Goal: Find specific page/section: Find specific page/section

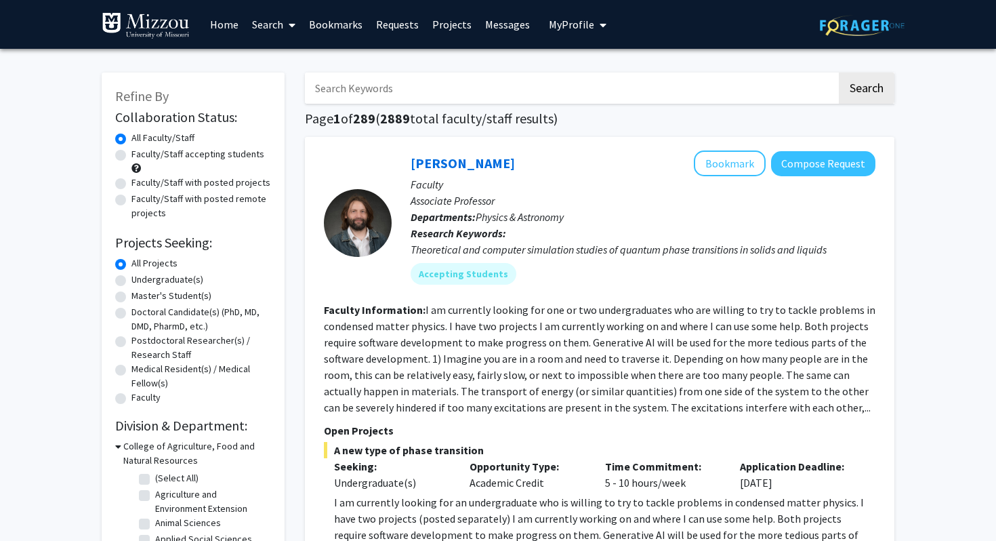
click at [278, 26] on link "Search" at bounding box center [273, 24] width 57 height 47
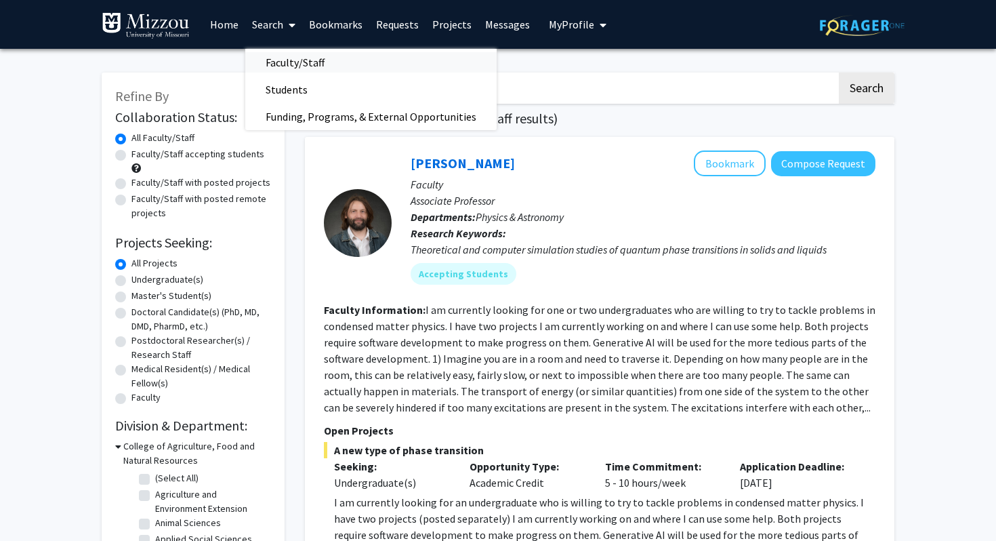
click at [278, 66] on span "Faculty/Staff" at bounding box center [295, 62] width 100 height 27
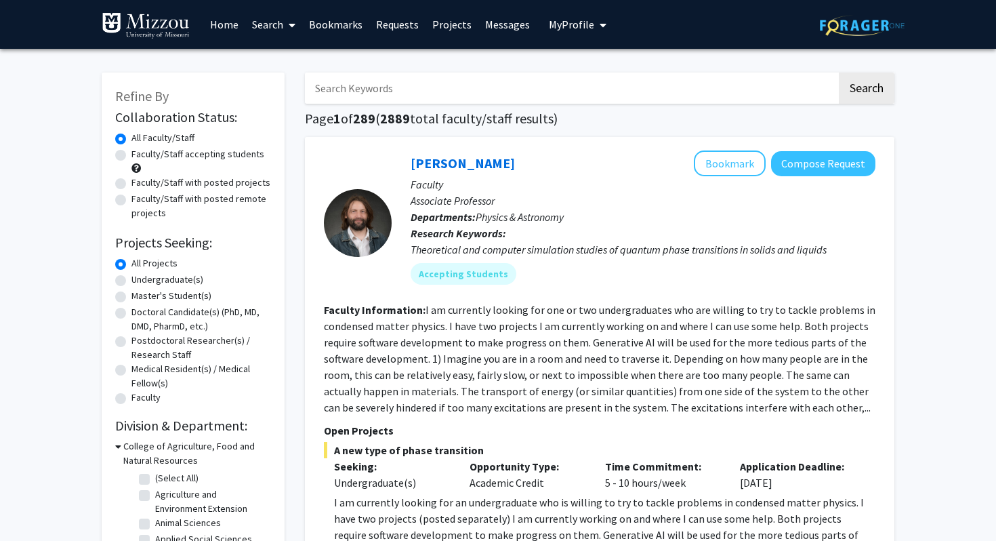
click at [349, 78] on input "Search Keywords" at bounding box center [571, 87] width 532 height 31
type input "[PERSON_NAME]"
click at [839, 72] on button "Search" at bounding box center [867, 87] width 56 height 31
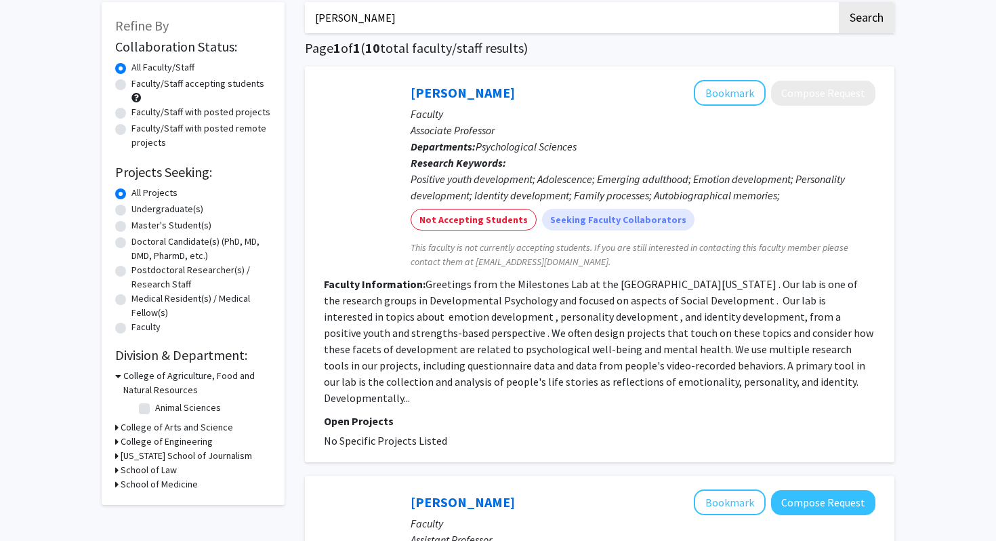
scroll to position [86, 0]
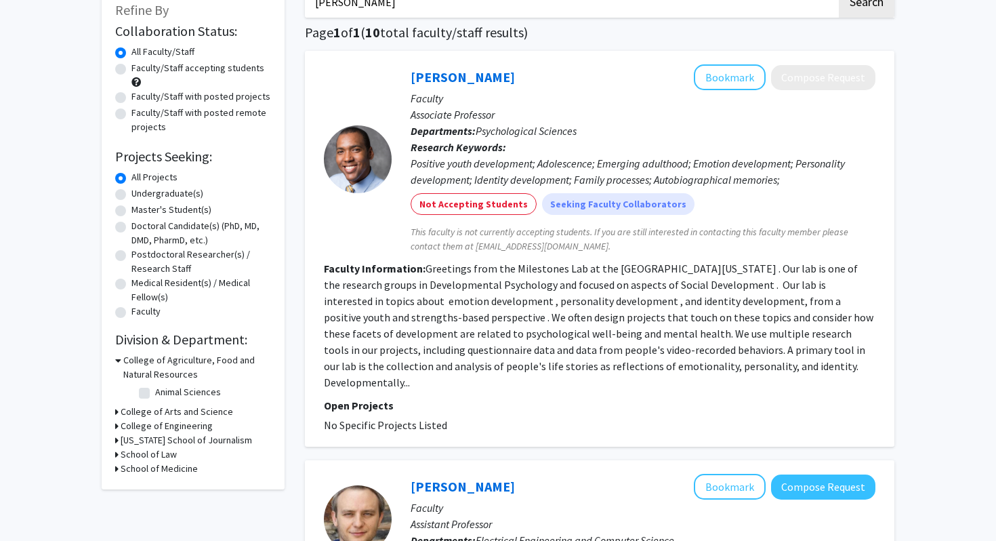
click at [489, 361] on fg-read-more "Greetings from the Milestones Lab at the [GEOGRAPHIC_DATA][US_STATE] . Our lab …" at bounding box center [598, 325] width 549 height 127
click at [470, 76] on link "[PERSON_NAME]" at bounding box center [463, 76] width 104 height 17
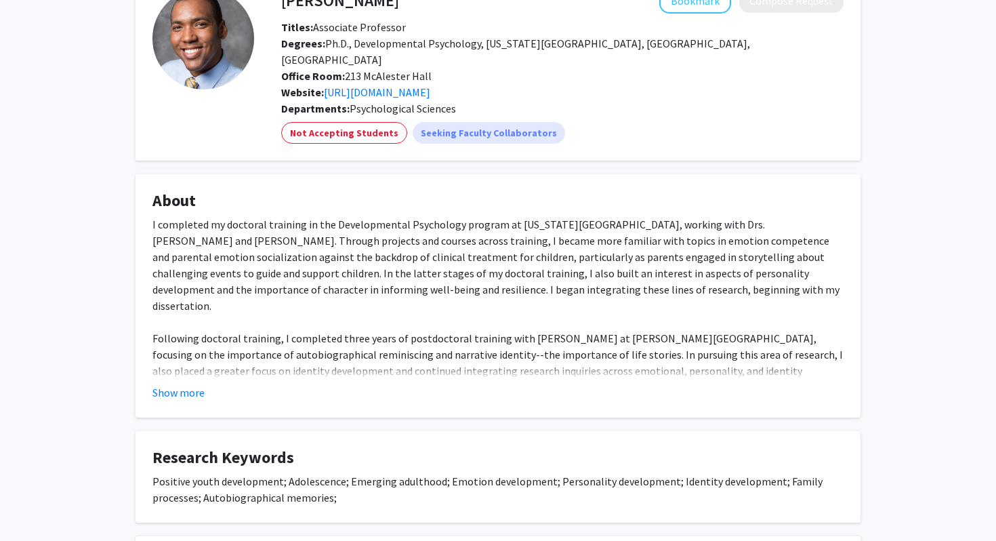
scroll to position [96, 0]
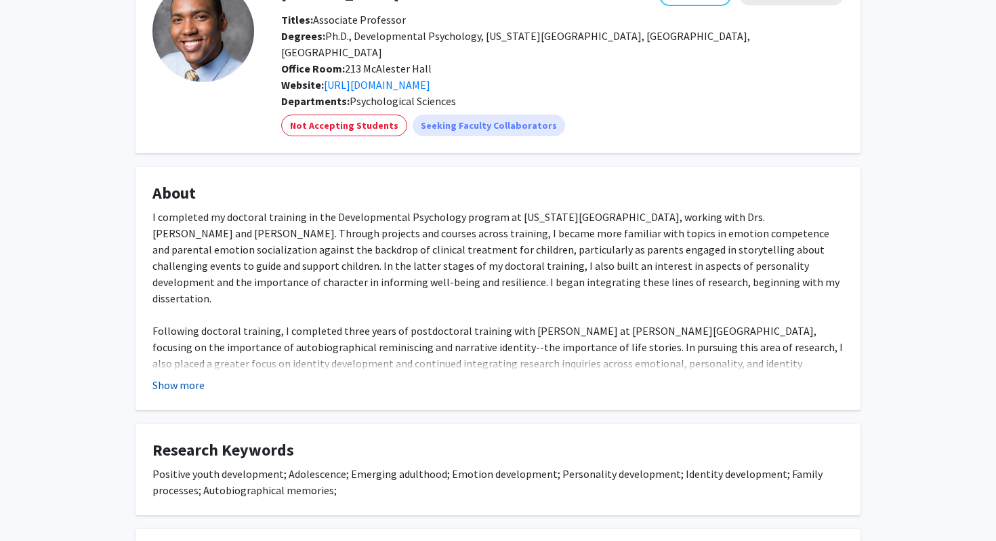
click at [171, 377] on button "Show more" at bounding box center [178, 385] width 52 height 16
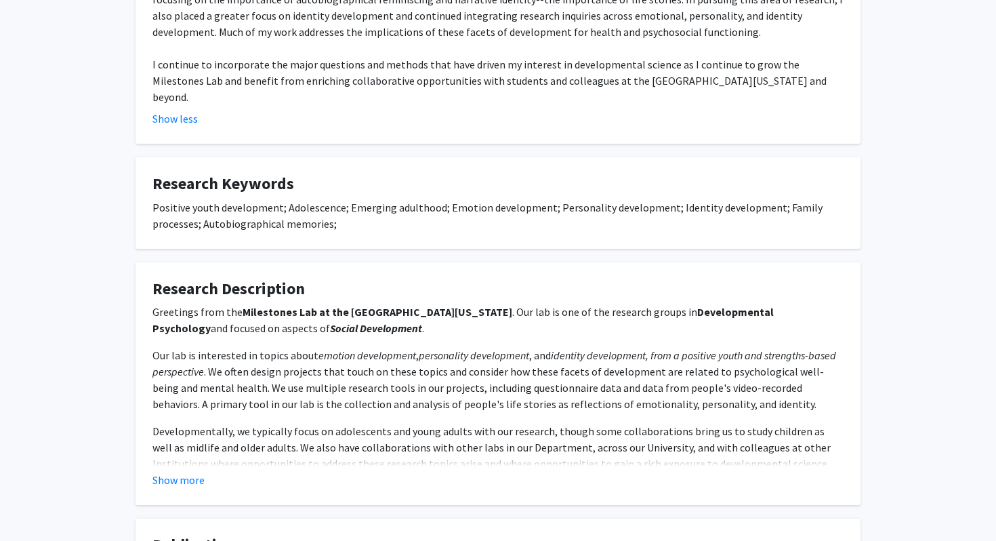
scroll to position [451, 0]
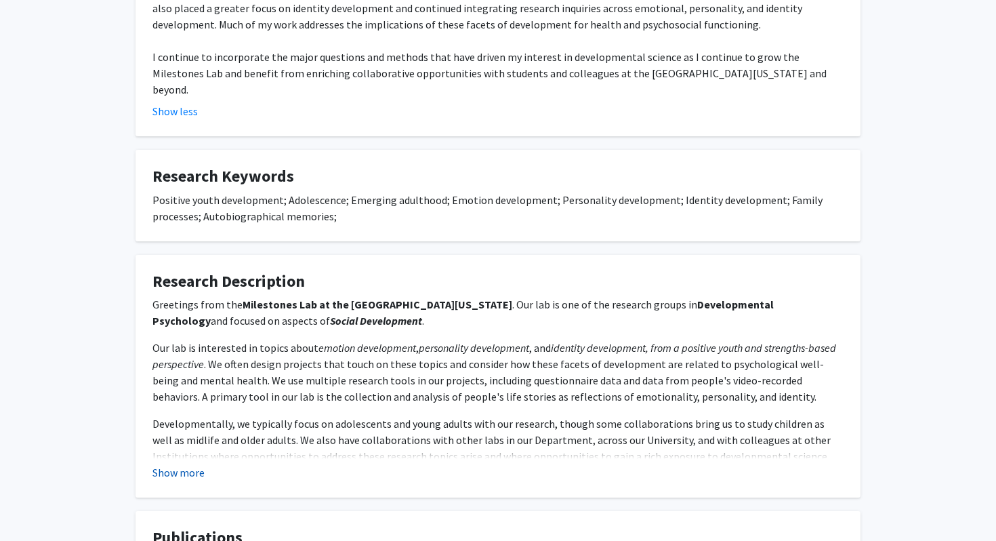
click at [191, 464] on button "Show more" at bounding box center [178, 472] width 52 height 16
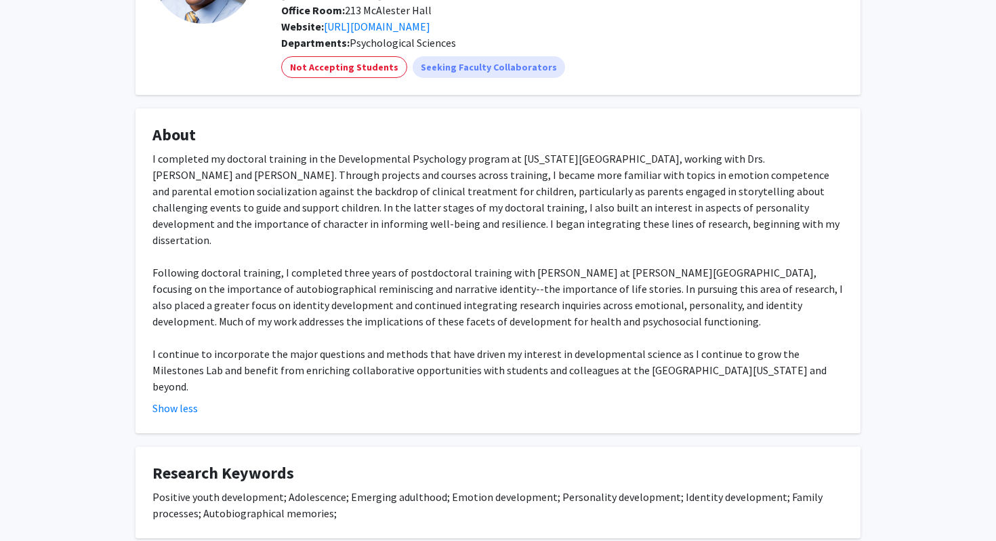
scroll to position [0, 0]
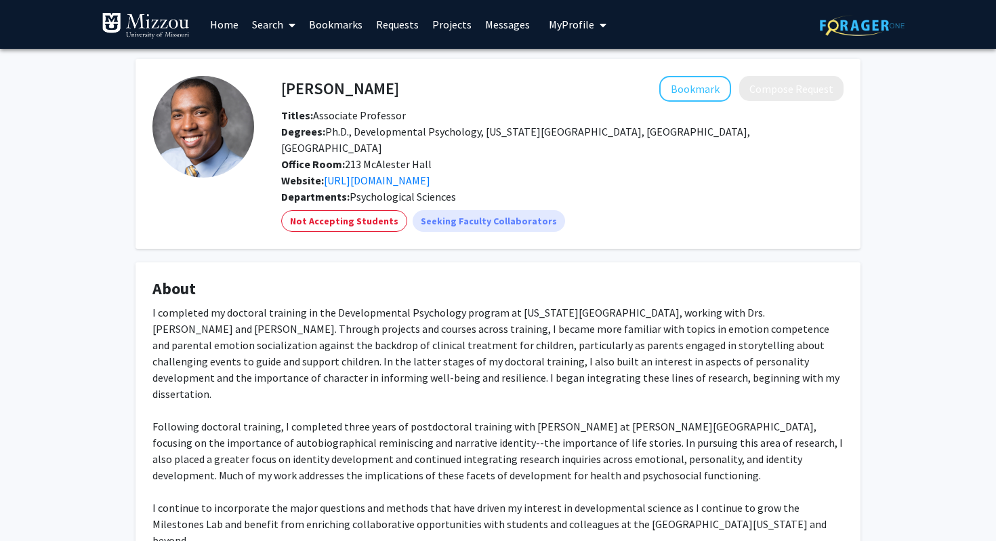
click at [512, 37] on link "Messages" at bounding box center [507, 24] width 58 height 47
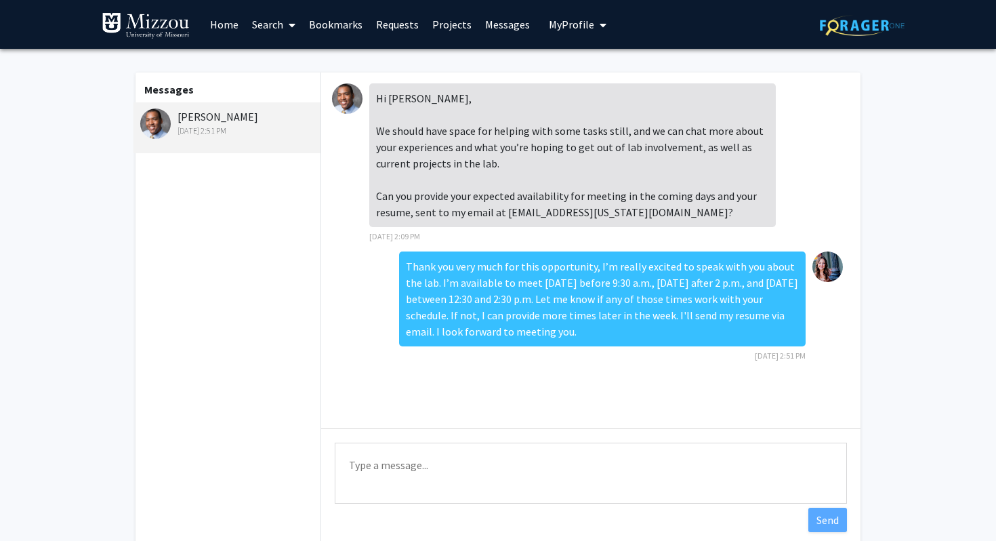
click at [406, 28] on link "Requests" at bounding box center [397, 24] width 56 height 47
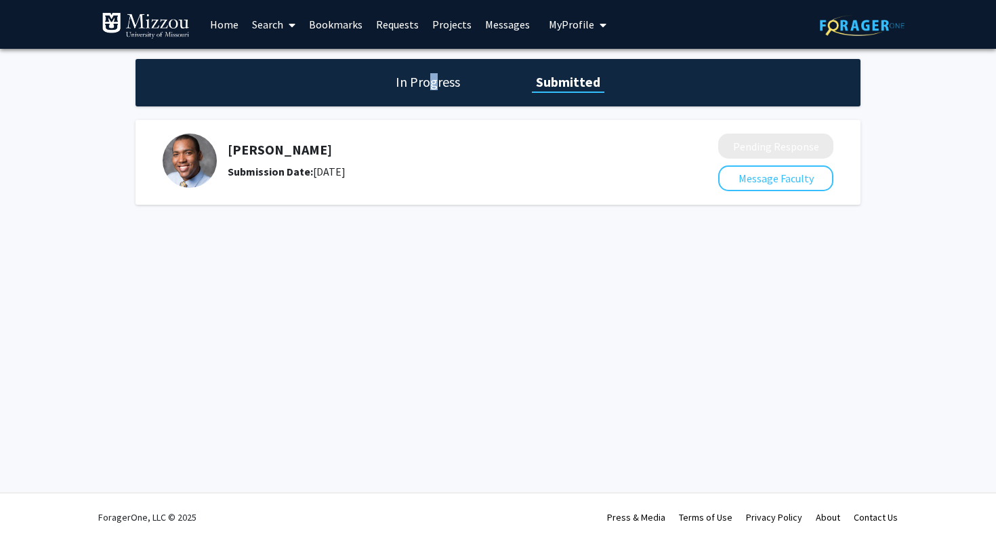
click at [434, 74] on h1 "In Progress" at bounding box center [428, 81] width 72 height 19
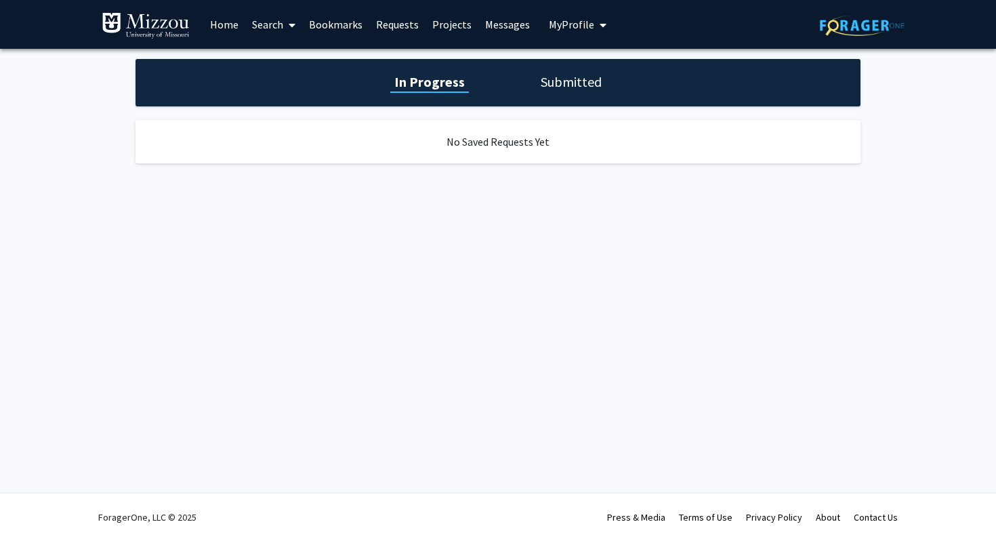
click at [570, 91] on div "In Progress Submitted" at bounding box center [497, 82] width 725 height 47
